Goal: Check status: Check status

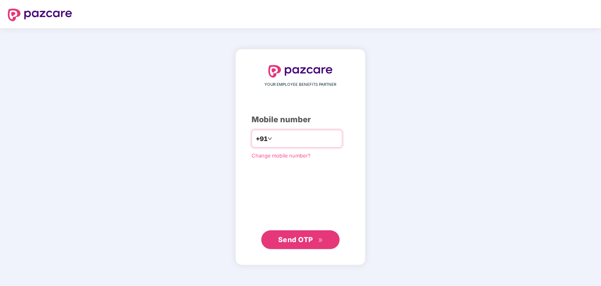
type input "**********"
click at [293, 244] on span "Send OTP" at bounding box center [300, 239] width 45 height 11
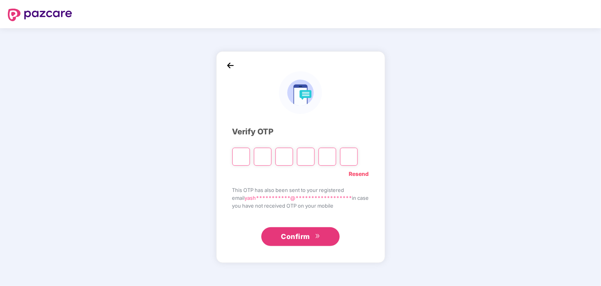
type input "*"
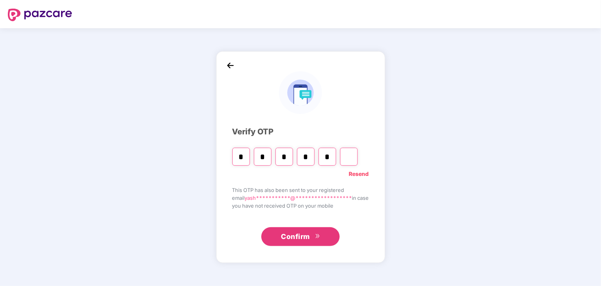
type input "*"
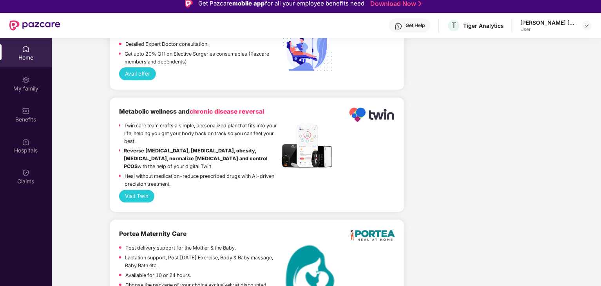
scroll to position [44, 0]
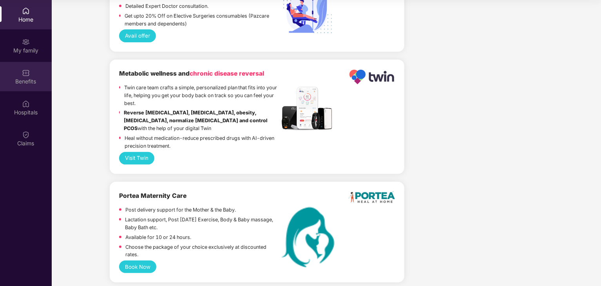
click at [25, 76] on img at bounding box center [26, 73] width 8 height 8
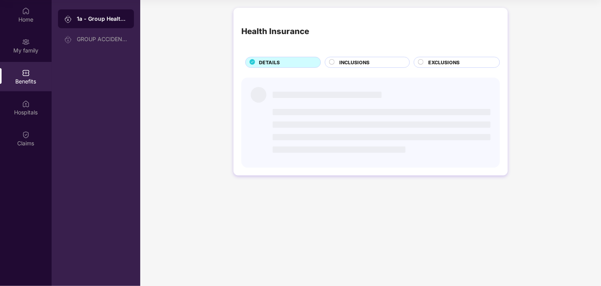
scroll to position [0, 0]
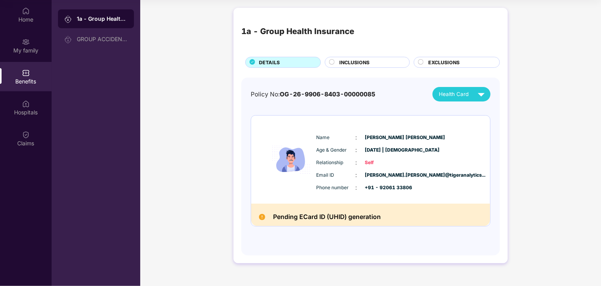
click at [356, 64] on span "INCLUSIONS" at bounding box center [354, 62] width 30 height 7
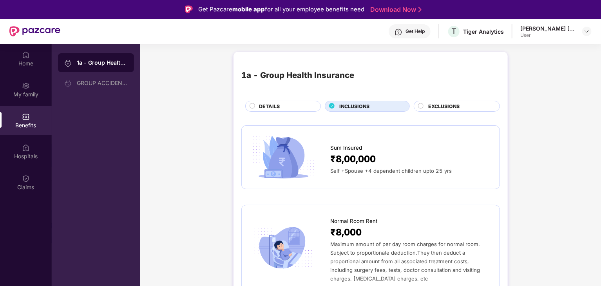
click at [277, 104] on span "DETAILS" at bounding box center [269, 106] width 21 height 7
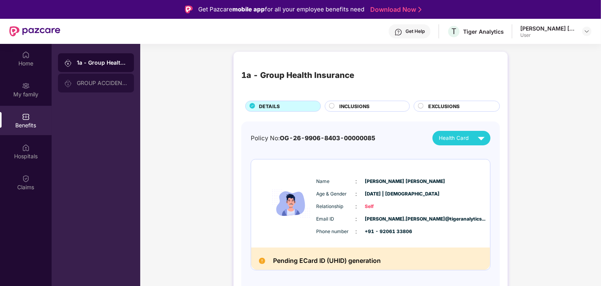
click at [98, 84] on div "GROUP ACCIDENTAL INSURANCE" at bounding box center [102, 83] width 51 height 6
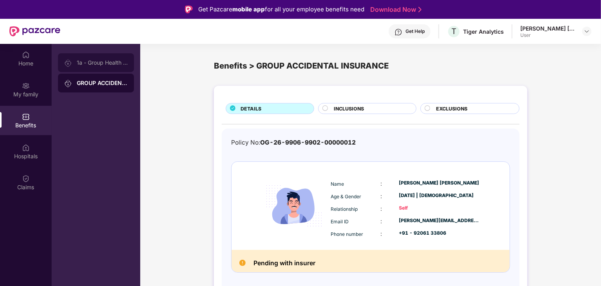
click at [104, 64] on div "1a - Group Health Insurance" at bounding box center [102, 63] width 51 height 6
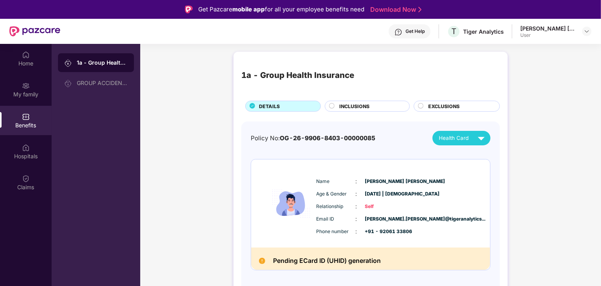
scroll to position [22, 0]
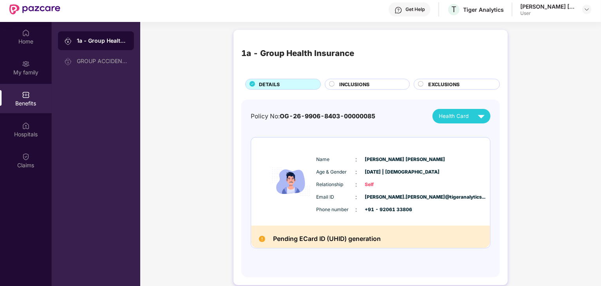
click at [306, 236] on h2 "Pending ECard ID (UHID) generation" at bounding box center [327, 239] width 108 height 11
click at [246, 159] on div "Policy No: OG-26-9906-8403-00000085 Health Card Name : [PERSON_NAME] [PERSON_NA…" at bounding box center [370, 189] width 259 height 178
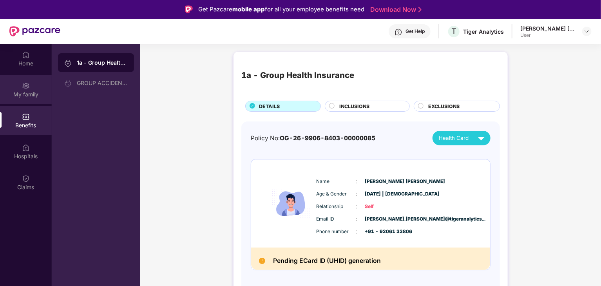
click at [27, 94] on div "My family" at bounding box center [26, 95] width 52 height 8
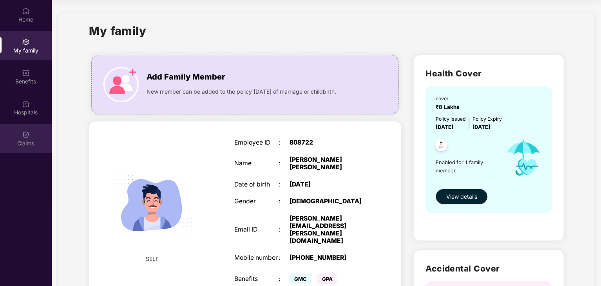
click at [26, 140] on div "Claims" at bounding box center [26, 144] width 52 height 8
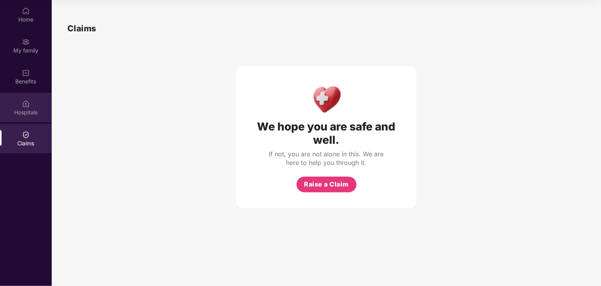
click at [25, 105] on img at bounding box center [26, 104] width 8 height 8
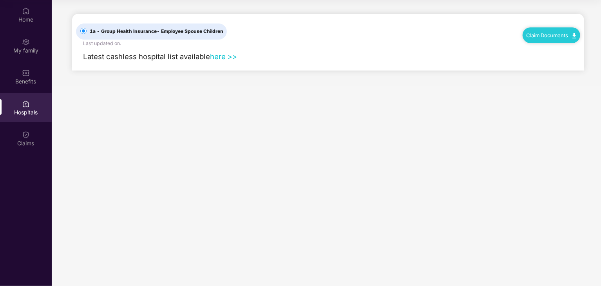
click at [228, 59] on link "here >>" at bounding box center [223, 56] width 27 height 9
click at [24, 69] on img at bounding box center [26, 73] width 8 height 8
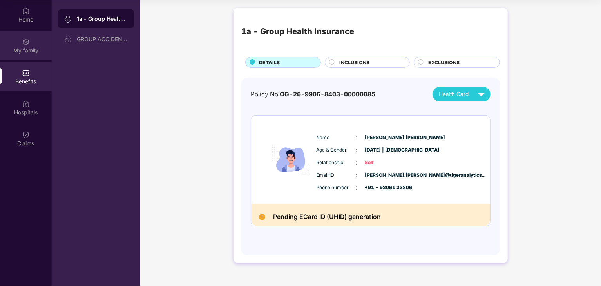
click at [24, 42] on img at bounding box center [26, 42] width 8 height 8
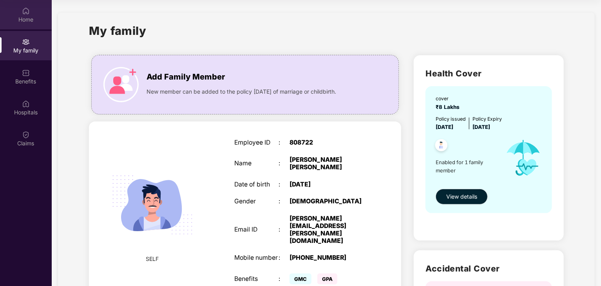
click at [27, 22] on div "Home" at bounding box center [26, 20] width 52 height 8
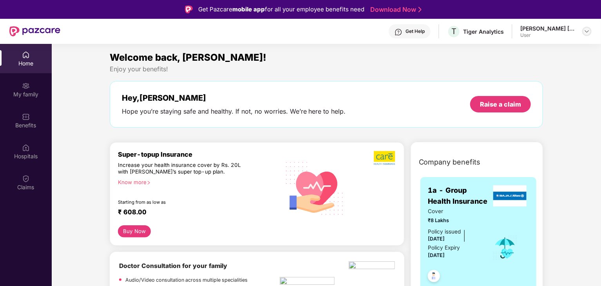
click at [588, 28] on img at bounding box center [587, 31] width 6 height 6
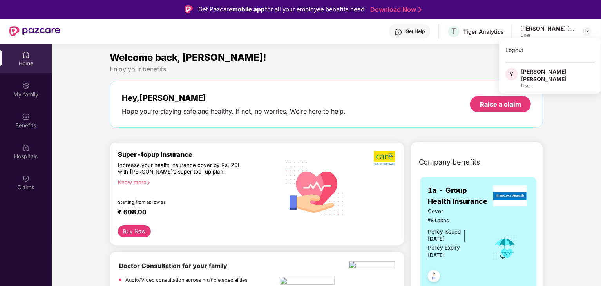
click at [465, 96] on div "Hey, [PERSON_NAME] Hope you’re staying safe and healthy. If not, no worries. We…" at bounding box center [327, 104] width 410 height 22
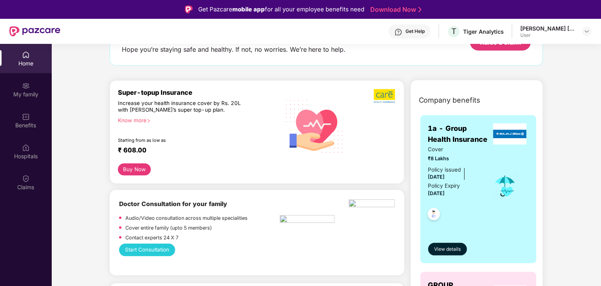
scroll to position [63, 0]
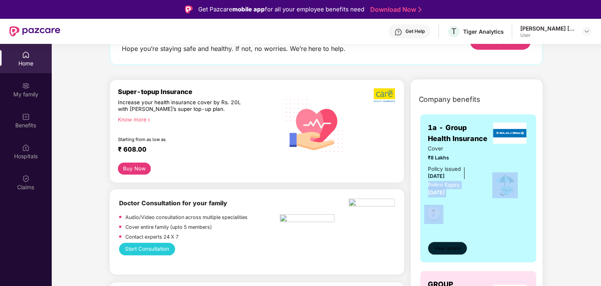
drag, startPoint x: 478, startPoint y: 184, endPoint x: 446, endPoint y: 248, distance: 71.7
click at [446, 248] on div "1a - Group Health Insurance Cover ₹8 Lakhs Policy issued [DATE] Policy Expiry […" at bounding box center [478, 188] width 101 height 132
click at [446, 248] on span "View details" at bounding box center [447, 248] width 27 height 7
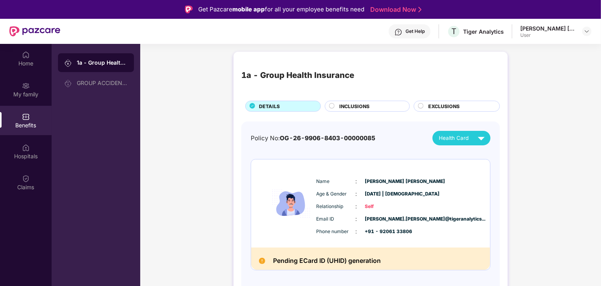
click at [368, 103] on span "INCLUSIONS" at bounding box center [354, 106] width 30 height 7
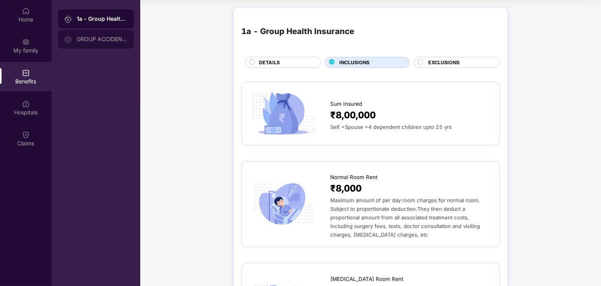
click at [91, 42] on div "GROUP ACCIDENTAL INSURANCE" at bounding box center [102, 39] width 51 height 6
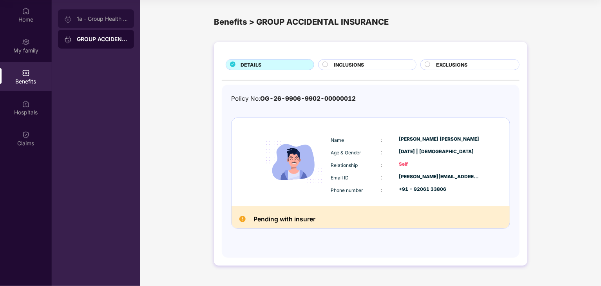
click at [92, 24] on div "1a - Group Health Insurance" at bounding box center [96, 18] width 76 height 19
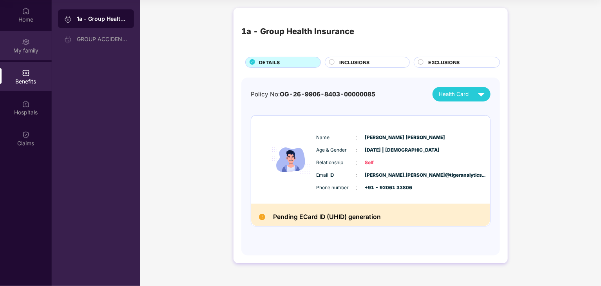
click at [48, 38] on div "My family" at bounding box center [26, 45] width 52 height 29
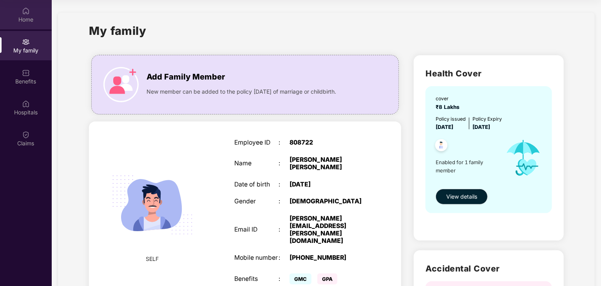
click at [20, 20] on div "Home" at bounding box center [26, 20] width 52 height 8
